Goal: Task Accomplishment & Management: Manage account settings

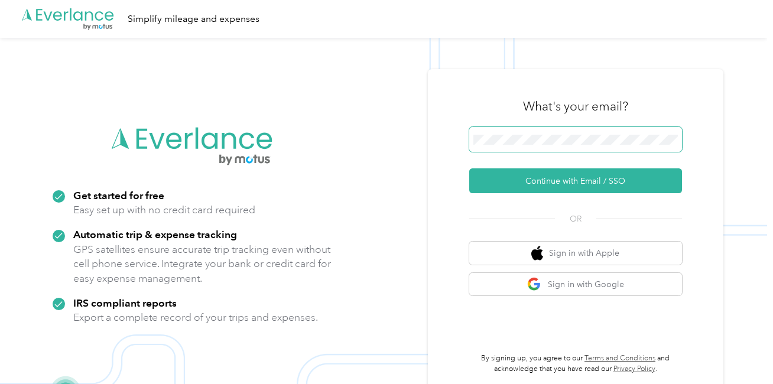
click at [508, 147] on span at bounding box center [575, 139] width 213 height 25
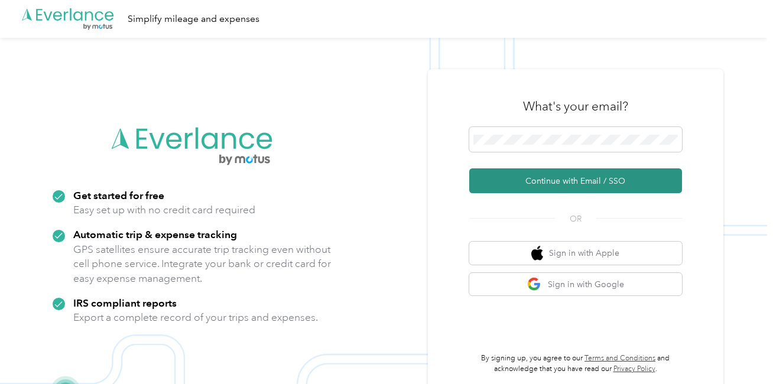
click at [501, 180] on button "Continue with Email / SSO" at bounding box center [575, 180] width 213 height 25
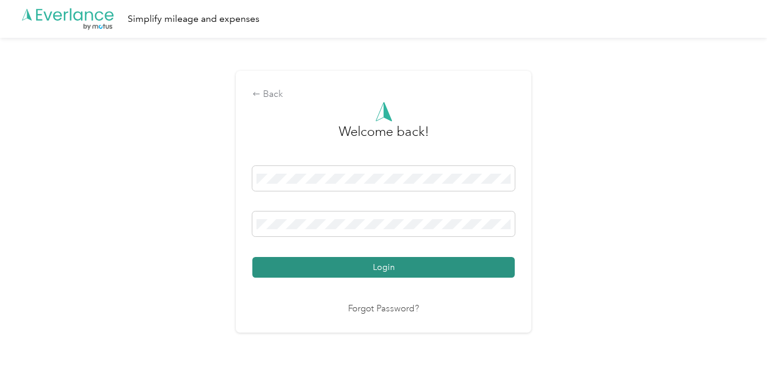
click at [330, 260] on button "Login" at bounding box center [383, 267] width 262 height 21
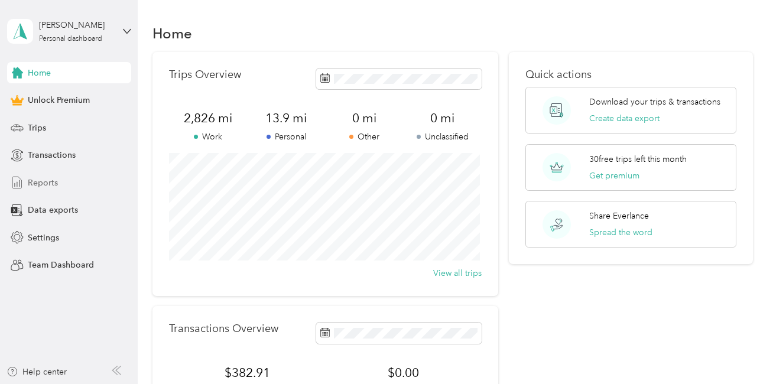
click at [44, 180] on span "Reports" at bounding box center [43, 183] width 30 height 12
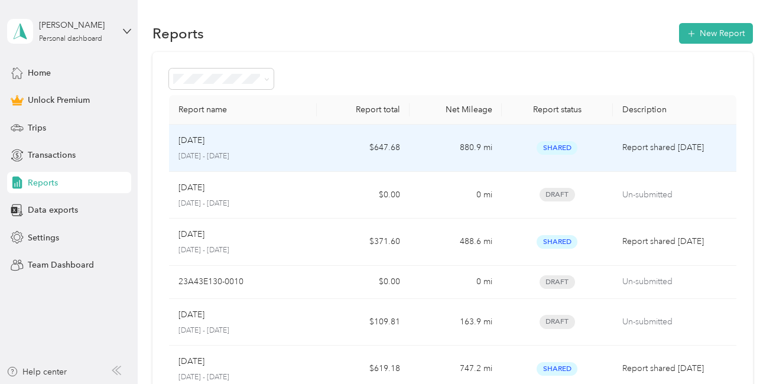
click at [205, 144] on p "[DATE]" at bounding box center [192, 140] width 26 height 13
